Goal: Transaction & Acquisition: Purchase product/service

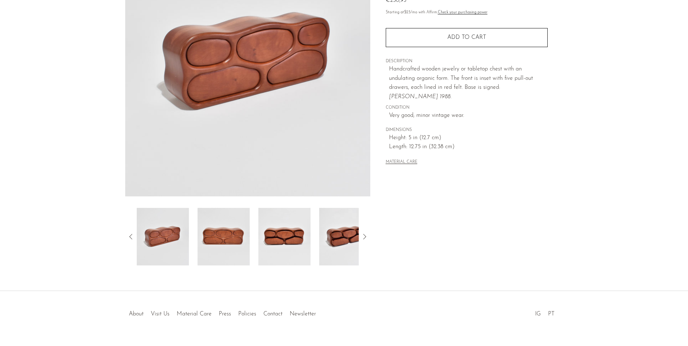
scroll to position [108, 0]
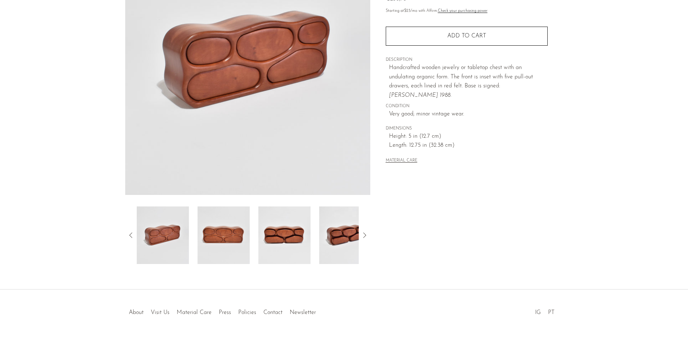
click at [318, 106] on img at bounding box center [247, 60] width 245 height 270
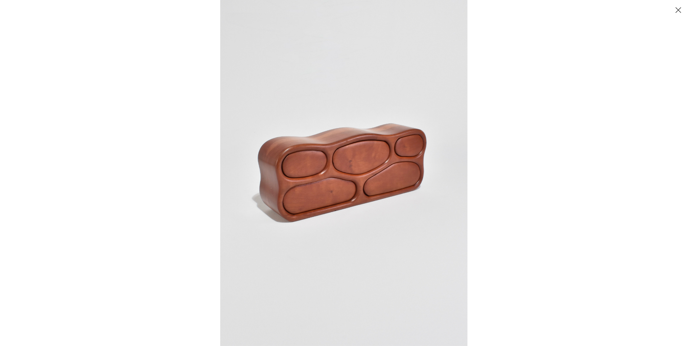
click at [428, 175] on img at bounding box center [343, 173] width 247 height 346
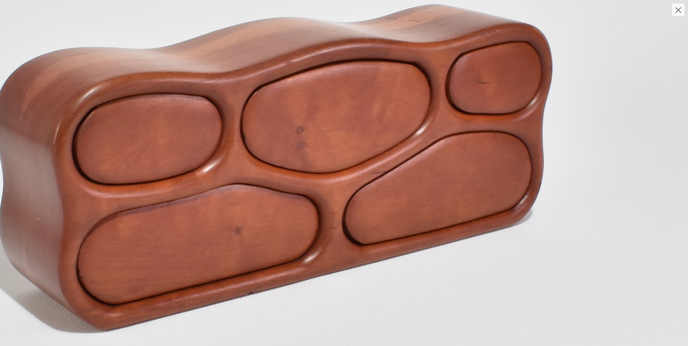
click at [432, 160] on img at bounding box center [278, 169] width 819 height 1147
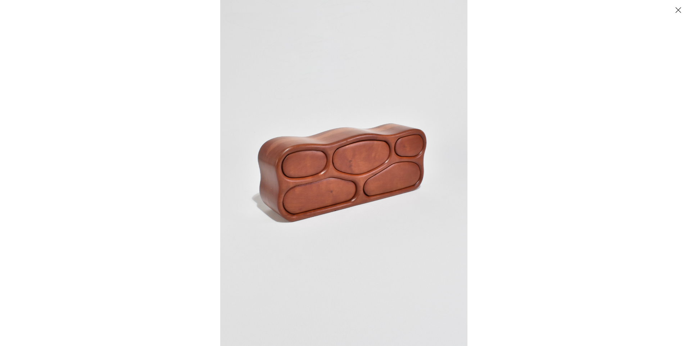
click at [373, 155] on img at bounding box center [343, 173] width 247 height 346
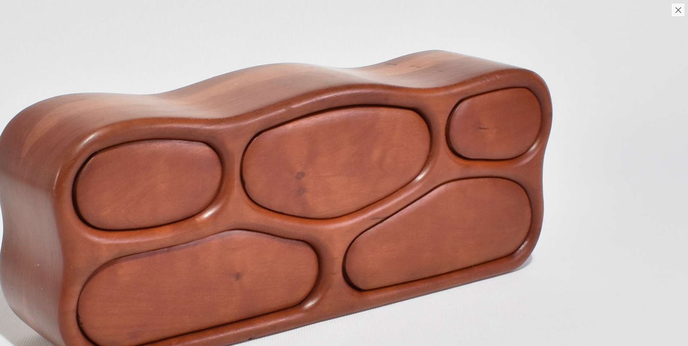
click at [373, 155] on img at bounding box center [278, 214] width 819 height 1147
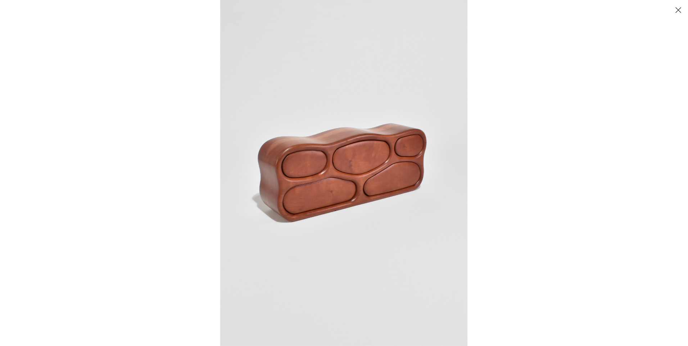
click at [679, 8] on button "Close" at bounding box center [678, 10] width 13 height 13
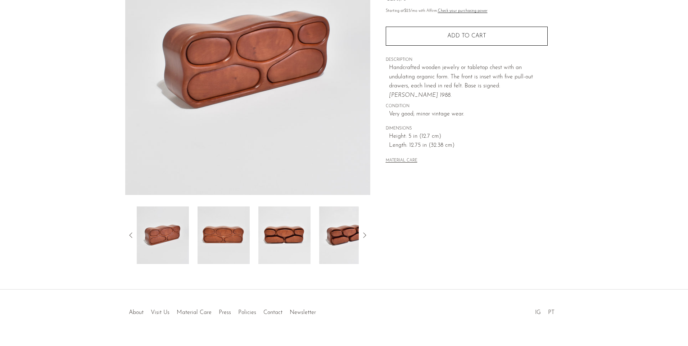
click at [287, 241] on img at bounding box center [285, 236] width 52 height 58
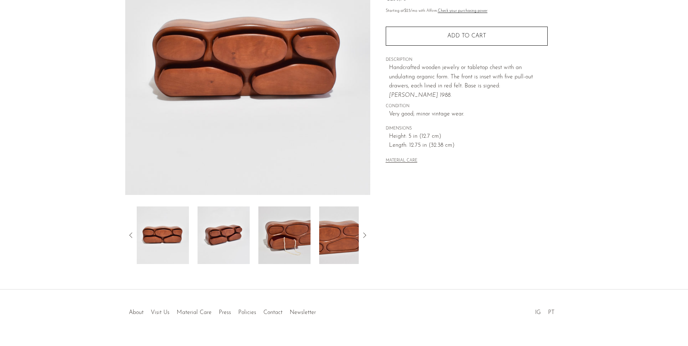
click at [280, 91] on img at bounding box center [247, 60] width 245 height 270
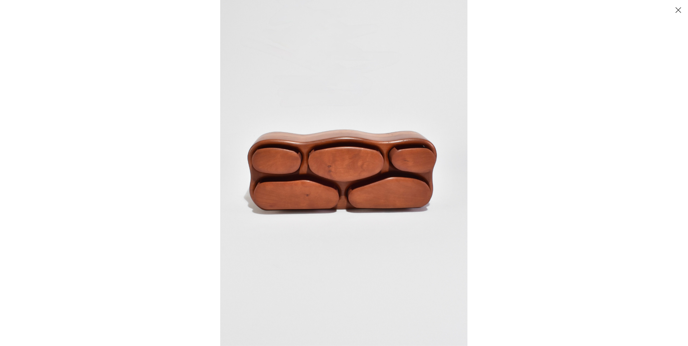
click at [332, 168] on img at bounding box center [343, 173] width 247 height 346
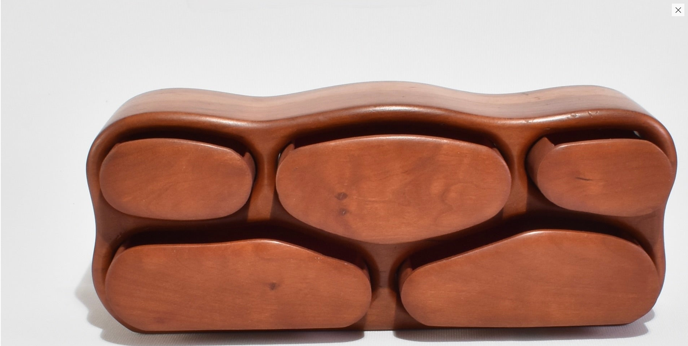
drag, startPoint x: 211, startPoint y: 169, endPoint x: 232, endPoint y: 204, distance: 40.7
click at [232, 204] on img at bounding box center [387, 217] width 773 height 1082
click at [679, 15] on button "Close" at bounding box center [678, 10] width 13 height 13
